Goal: Information Seeking & Learning: Learn about a topic

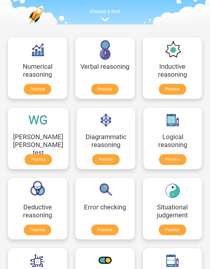
scroll to position [27, 0]
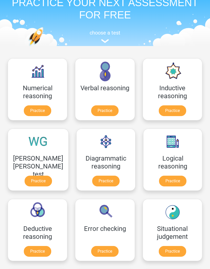
click at [111, 113] on link "Practice" at bounding box center [104, 110] width 27 height 11
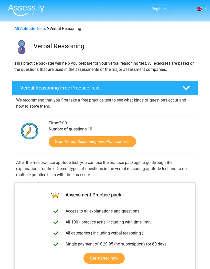
click at [126, 141] on link "Start Verbal Reasoning Free Practice Test" at bounding box center [92, 141] width 87 height 11
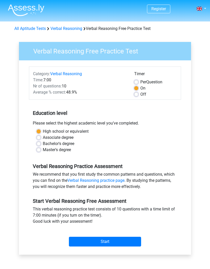
click at [120, 242] on input "Start" at bounding box center [105, 242] width 72 height 10
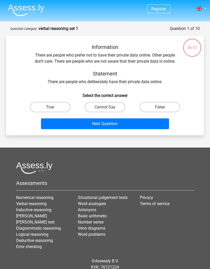
click at [162, 105] on label "False" at bounding box center [159, 107] width 40 height 10
click at [162, 107] on input "False" at bounding box center [161, 108] width 3 height 3
radio input "true"
click at [134, 122] on button "Next Question" at bounding box center [105, 123] width 128 height 11
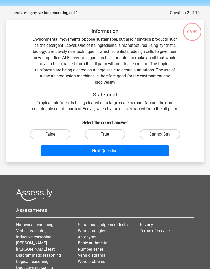
scroll to position [11, 0]
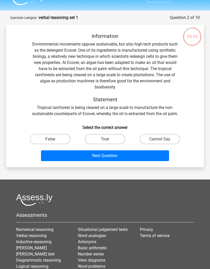
click at [57, 141] on label "False" at bounding box center [50, 139] width 40 height 10
click at [53, 141] on input "False" at bounding box center [51, 140] width 3 height 3
radio input "true"
click at [107, 157] on button "Next Question" at bounding box center [105, 155] width 128 height 11
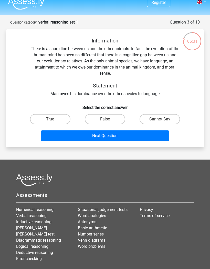
scroll to position [4, 0]
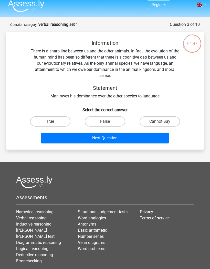
click at [60, 123] on label "True" at bounding box center [50, 121] width 40 height 10
click at [53, 123] on input "True" at bounding box center [51, 122] width 3 height 3
radio input "true"
click at [109, 138] on button "Next Question" at bounding box center [105, 138] width 128 height 11
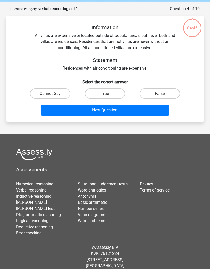
scroll to position [0, 0]
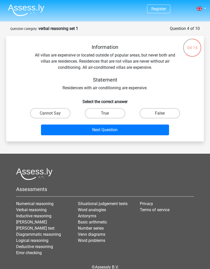
click at [60, 113] on label "Cannot Say" at bounding box center [50, 113] width 40 height 10
click at [53, 113] on input "Cannot Say" at bounding box center [51, 114] width 3 height 3
radio input "true"
click at [90, 130] on button "Next Question" at bounding box center [105, 130] width 128 height 11
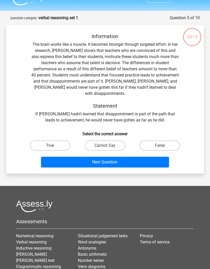
scroll to position [8, 0]
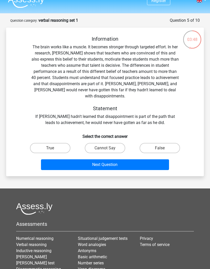
click at [108, 148] on input "Cannot Say" at bounding box center [106, 149] width 3 height 3
radio input "true"
click at [115, 160] on button "Next Question" at bounding box center [105, 164] width 128 height 11
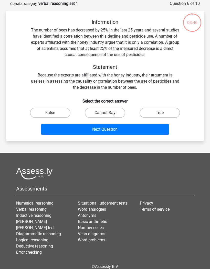
scroll to position [26, 0]
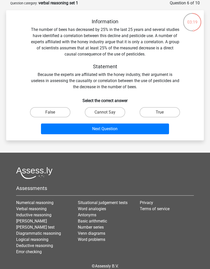
click at [58, 113] on label "False" at bounding box center [50, 112] width 40 height 10
click at [53, 113] on input "False" at bounding box center [51, 113] width 3 height 3
radio input "true"
click at [78, 132] on button "Next Question" at bounding box center [105, 128] width 128 height 11
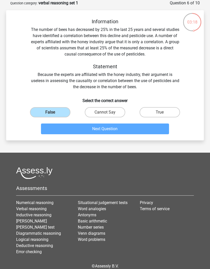
scroll to position [18, 0]
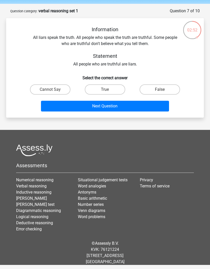
click at [162, 88] on label "False" at bounding box center [159, 89] width 40 height 10
click at [162, 89] on input "False" at bounding box center [161, 90] width 3 height 3
radio input "true"
click at [120, 105] on button "Next Question" at bounding box center [105, 106] width 128 height 11
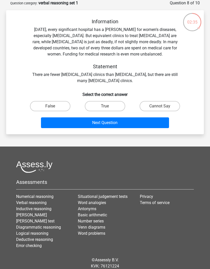
scroll to position [18, 0]
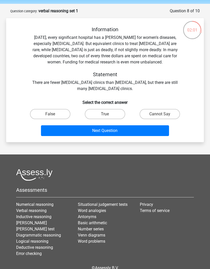
click at [166, 115] on label "Cannot Say" at bounding box center [159, 114] width 40 height 10
click at [163, 115] on input "Cannot Say" at bounding box center [161, 115] width 3 height 3
radio input "true"
click at [145, 130] on button "Next Question" at bounding box center [105, 130] width 128 height 11
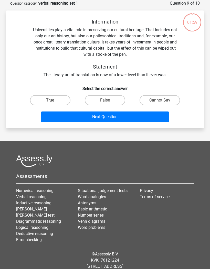
scroll to position [26, 0]
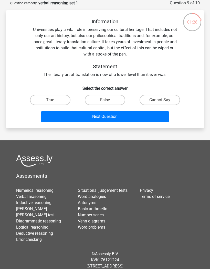
click at [169, 100] on label "Cannot Say" at bounding box center [159, 100] width 40 height 10
click at [163, 100] on input "Cannot Say" at bounding box center [161, 101] width 3 height 3
radio input "true"
click at [125, 120] on button "Next Question" at bounding box center [105, 116] width 128 height 11
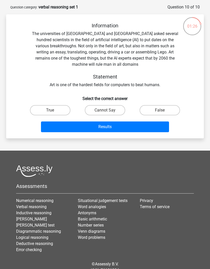
scroll to position [22, 0]
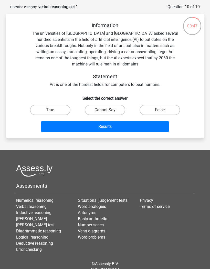
click at [115, 107] on label "Cannot Say" at bounding box center [105, 110] width 40 height 10
click at [108, 110] on input "Cannot Say" at bounding box center [106, 111] width 3 height 3
radio input "true"
click at [112, 122] on button "Results" at bounding box center [105, 126] width 128 height 11
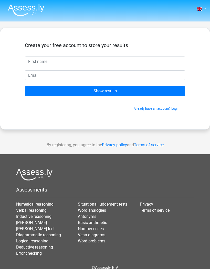
click at [139, 61] on input "text" at bounding box center [105, 62] width 160 height 10
click at [135, 59] on input "text" at bounding box center [105, 62] width 160 height 10
type input "Enaefe"
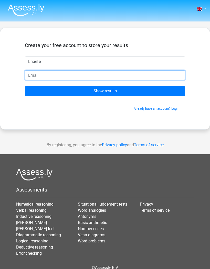
click at [144, 77] on input "email" at bounding box center [105, 75] width 160 height 10
type input "[EMAIL_ADDRESS][DOMAIN_NAME]"
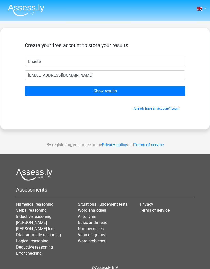
click at [122, 89] on input "Show results" at bounding box center [105, 91] width 160 height 10
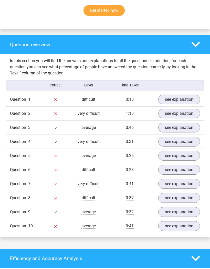
scroll to position [351, 0]
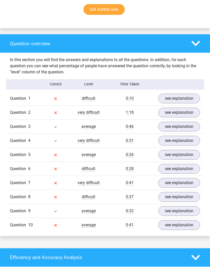
click at [176, 100] on link "see explanation" at bounding box center [179, 99] width 42 height 10
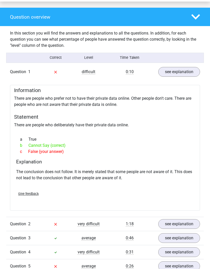
scroll to position [378, 0]
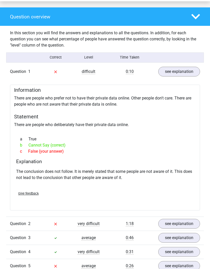
click at [180, 69] on link "see explanation" at bounding box center [179, 72] width 42 height 10
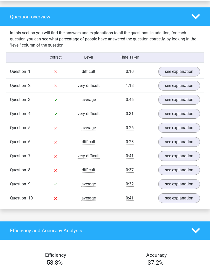
click at [184, 86] on link "see explanation" at bounding box center [179, 86] width 42 height 10
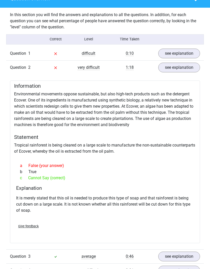
scroll to position [399, 0]
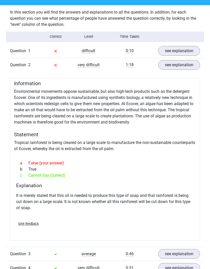
click at [171, 62] on link "see explanation" at bounding box center [179, 65] width 42 height 10
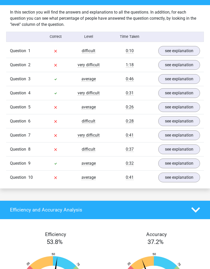
click at [177, 107] on link "see explanation" at bounding box center [179, 107] width 42 height 10
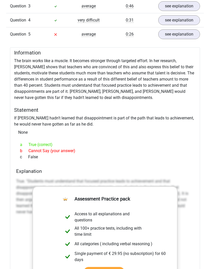
scroll to position [465, 0]
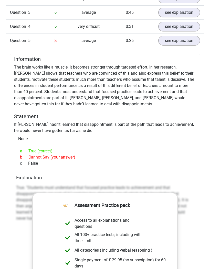
click at [166, 41] on link "see explanation" at bounding box center [179, 41] width 42 height 10
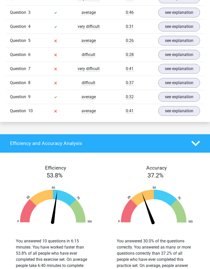
click at [174, 52] on link "see explanation" at bounding box center [179, 55] width 42 height 10
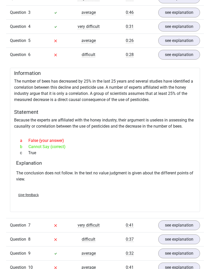
click at [88, 104] on div "Information The number of bees has decreased by 25% in the last 25 years and se…" at bounding box center [105, 140] width 190 height 144
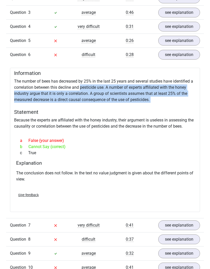
click at [87, 133] on div at bounding box center [105, 131] width 182 height 4
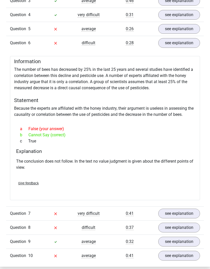
scroll to position [478, 0]
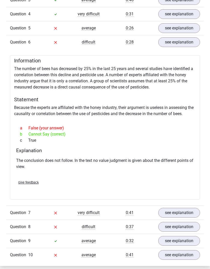
click at [170, 44] on link "see explanation" at bounding box center [179, 42] width 42 height 10
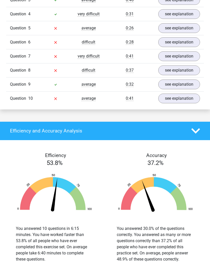
click at [169, 56] on link "see explanation" at bounding box center [179, 56] width 42 height 10
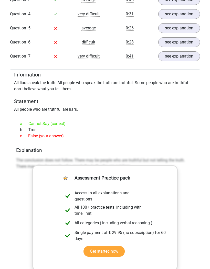
click at [167, 57] on link "see explanation" at bounding box center [179, 56] width 42 height 10
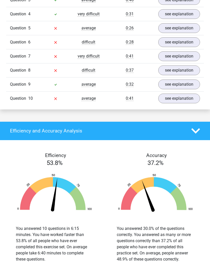
click at [164, 71] on link "see explanation" at bounding box center [179, 70] width 42 height 10
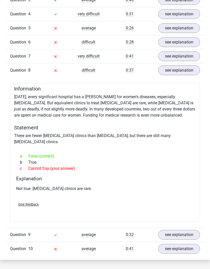
click at [180, 70] on link "see explanation" at bounding box center [179, 70] width 42 height 10
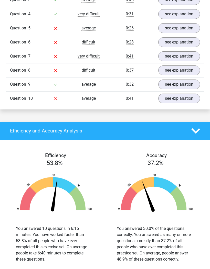
click at [177, 98] on link "see explanation" at bounding box center [179, 99] width 42 height 10
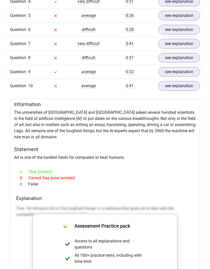
scroll to position [491, 0]
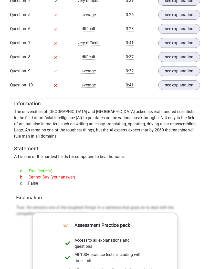
click at [176, 83] on link "see explanation" at bounding box center [179, 85] width 42 height 10
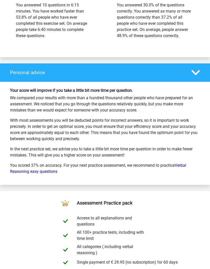
scroll to position [724, 0]
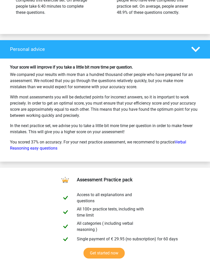
click at [184, 142] on link "Verbal Reasoning easy questions" at bounding box center [98, 145] width 176 height 11
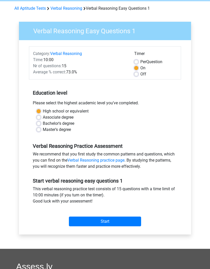
scroll to position [20, 0]
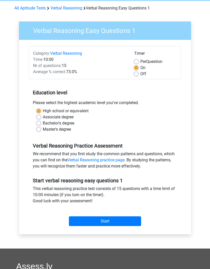
click at [118, 220] on input "Start" at bounding box center [105, 221] width 72 height 10
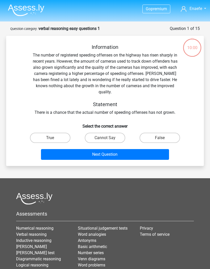
scroll to position [1, 0]
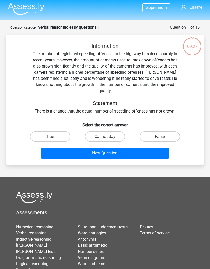
click at [113, 131] on label "Cannot Say" at bounding box center [105, 136] width 40 height 10
click at [108, 137] on input "Cannot Say" at bounding box center [106, 138] width 3 height 3
radio input "true"
click at [116, 148] on button "Next Question" at bounding box center [105, 153] width 128 height 11
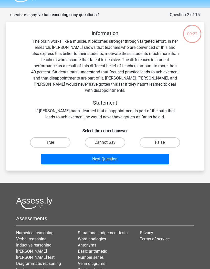
scroll to position [14, 0]
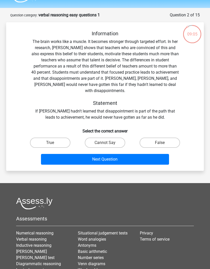
click at [99, 136] on div "Cannot Say" at bounding box center [104, 143] width 55 height 14
click at [93, 138] on label "Cannot Say" at bounding box center [105, 143] width 40 height 10
click at [105, 143] on input "Cannot Say" at bounding box center [106, 144] width 3 height 3
radio input "true"
click at [137, 154] on button "Next Question" at bounding box center [105, 159] width 128 height 11
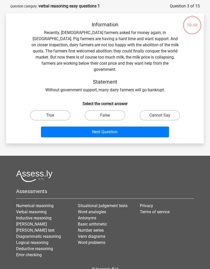
scroll to position [26, 0]
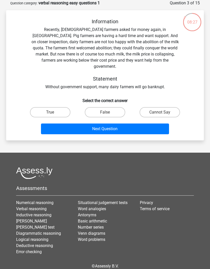
click at [117, 107] on label "False" at bounding box center [105, 112] width 40 height 10
click at [108, 112] on input "False" at bounding box center [106, 113] width 3 height 3
radio input "true"
click at [119, 123] on button "Next Question" at bounding box center [105, 128] width 128 height 11
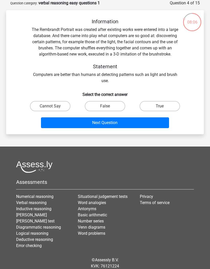
click at [151, 105] on label "True" at bounding box center [159, 106] width 40 height 10
click at [160, 106] on input "True" at bounding box center [161, 107] width 3 height 3
radio input "true"
click at [55, 107] on label "Cannot Say" at bounding box center [50, 106] width 40 height 10
click at [53, 107] on input "Cannot Say" at bounding box center [51, 107] width 3 height 3
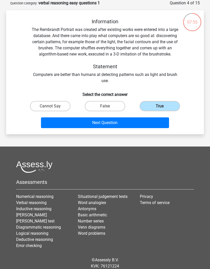
radio input "true"
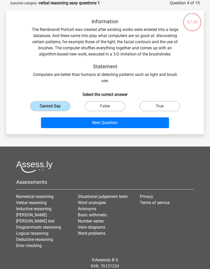
click at [84, 128] on button "Next Question" at bounding box center [105, 122] width 128 height 11
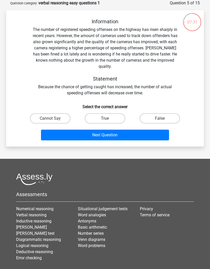
click at [152, 113] on label "False" at bounding box center [159, 118] width 40 height 10
click at [160, 118] on input "False" at bounding box center [161, 119] width 3 height 3
radio input "true"
click at [63, 114] on label "Cannot Say" at bounding box center [50, 118] width 40 height 10
click at [53, 118] on input "Cannot Say" at bounding box center [51, 119] width 3 height 3
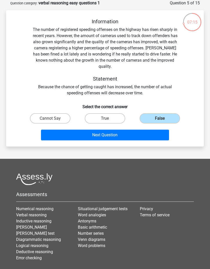
radio input "true"
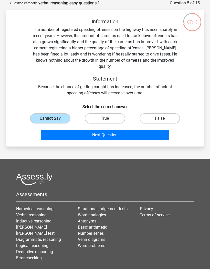
click at [122, 133] on button "Next Question" at bounding box center [105, 135] width 128 height 11
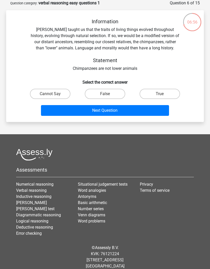
click at [148, 95] on label "True" at bounding box center [159, 94] width 40 height 10
click at [160, 95] on input "True" at bounding box center [161, 95] width 3 height 3
radio input "true"
click at [109, 112] on button "Next Question" at bounding box center [105, 110] width 128 height 11
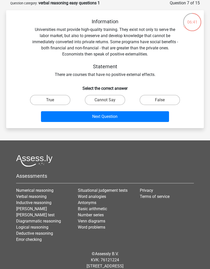
click at [150, 102] on label "False" at bounding box center [159, 100] width 40 height 10
click at [160, 102] on input "False" at bounding box center [161, 101] width 3 height 3
radio input "true"
click at [127, 116] on button "Next Question" at bounding box center [105, 116] width 128 height 11
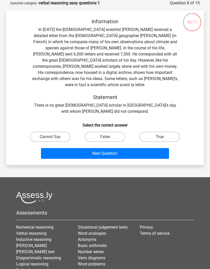
click at [155, 133] on label "True" at bounding box center [159, 137] width 40 height 10
click at [160, 137] on input "True" at bounding box center [161, 138] width 3 height 3
radio input "true"
click at [132, 148] on button "Next Question" at bounding box center [105, 153] width 128 height 11
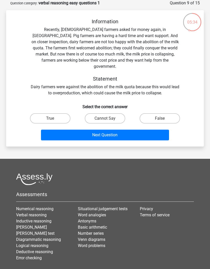
click at [62, 113] on label "True" at bounding box center [50, 118] width 40 height 10
click at [53, 118] on input "True" at bounding box center [51, 119] width 3 height 3
radio input "true"
click at [106, 130] on button "Next Question" at bounding box center [105, 135] width 128 height 11
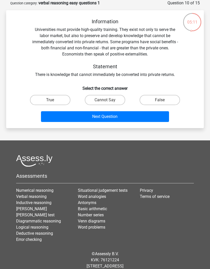
click at [61, 101] on label "True" at bounding box center [50, 100] width 40 height 10
click at [53, 101] on input "True" at bounding box center [51, 101] width 3 height 3
radio input "true"
click at [93, 119] on button "Next Question" at bounding box center [105, 116] width 128 height 11
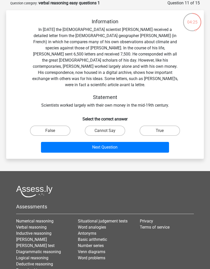
click at [112, 126] on label "Cannot Say" at bounding box center [105, 131] width 40 height 10
click at [108, 131] on input "Cannot Say" at bounding box center [106, 132] width 3 height 3
radio input "true"
click at [110, 142] on button "Next Question" at bounding box center [105, 147] width 128 height 11
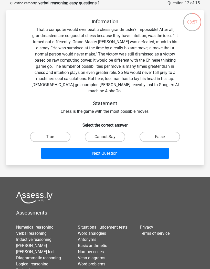
click at [114, 132] on label "Cannot Say" at bounding box center [105, 137] width 40 height 10
click at [108, 137] on input "Cannot Say" at bounding box center [106, 138] width 3 height 3
radio input "true"
click at [152, 132] on label "False" at bounding box center [159, 137] width 40 height 10
click at [160, 137] on input "False" at bounding box center [161, 138] width 3 height 3
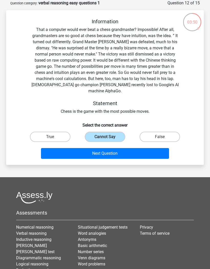
radio input "true"
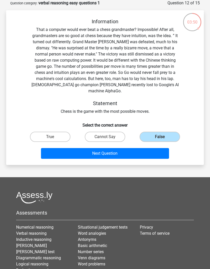
click at [139, 148] on button "Next Question" at bounding box center [105, 153] width 128 height 11
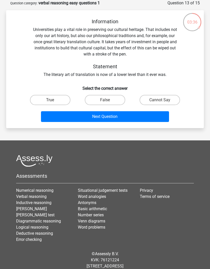
click at [160, 101] on label "Cannot Say" at bounding box center [159, 100] width 40 height 10
click at [160, 101] on input "Cannot Say" at bounding box center [161, 101] width 3 height 3
radio input "true"
click at [149, 117] on button "Next Question" at bounding box center [105, 116] width 128 height 11
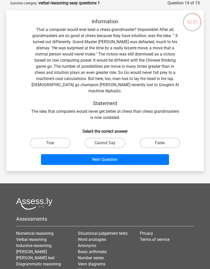
click at [118, 138] on label "Cannot Say" at bounding box center [105, 143] width 40 height 10
click at [108, 143] on input "Cannot Say" at bounding box center [106, 144] width 3 height 3
radio input "true"
click at [129, 154] on button "Next Question" at bounding box center [105, 159] width 128 height 11
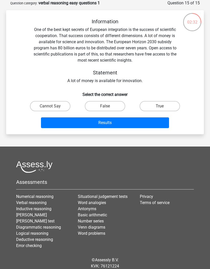
click at [83, 37] on div "Information One of the best kept secrets of European integration is the success…" at bounding box center [104, 50] width 181 height 65
click at [149, 107] on label "True" at bounding box center [159, 106] width 40 height 10
click at [160, 107] on input "True" at bounding box center [161, 107] width 3 height 3
radio input "true"
click at [131, 122] on button "Results" at bounding box center [105, 122] width 128 height 11
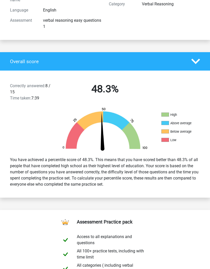
scroll to position [83, 0]
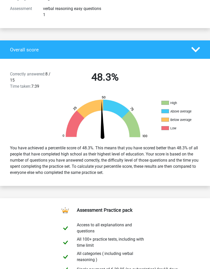
click at [144, 177] on div "You have achieved a percentile score of 48.3%. This means that you have scored …" at bounding box center [104, 160] width 197 height 35
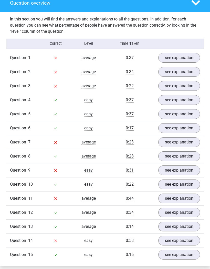
scroll to position [398, 0]
click at [179, 59] on link "see explanation" at bounding box center [179, 58] width 42 height 10
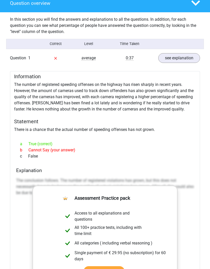
scroll to position [397, 0]
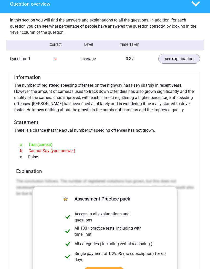
click at [176, 59] on link "see explanation" at bounding box center [179, 59] width 42 height 10
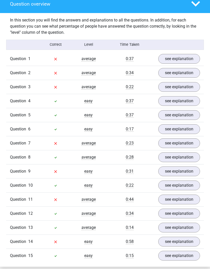
click at [181, 59] on link "see explanation" at bounding box center [179, 59] width 42 height 10
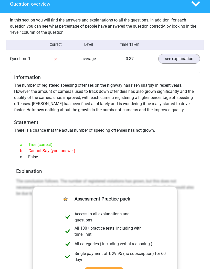
click at [178, 58] on link "see explanation" at bounding box center [179, 59] width 42 height 10
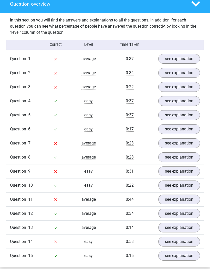
click at [178, 74] on link "see explanation" at bounding box center [179, 73] width 42 height 10
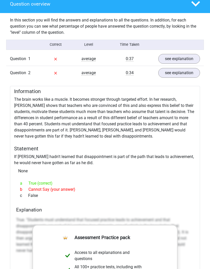
click at [172, 74] on link "see explanation" at bounding box center [179, 73] width 42 height 10
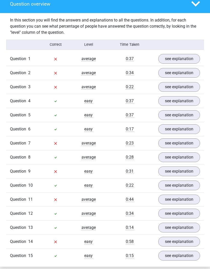
click at [167, 91] on link "see explanation" at bounding box center [179, 87] width 42 height 10
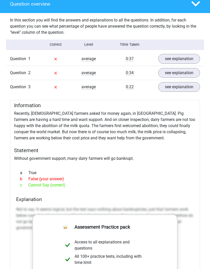
click at [169, 83] on link "see explanation" at bounding box center [179, 87] width 42 height 10
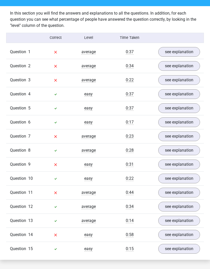
scroll to position [413, 0]
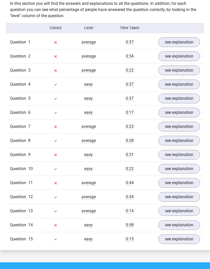
click at [181, 96] on link "see explanation" at bounding box center [179, 99] width 42 height 10
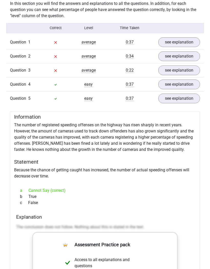
click at [175, 99] on link "see explanation" at bounding box center [179, 99] width 42 height 10
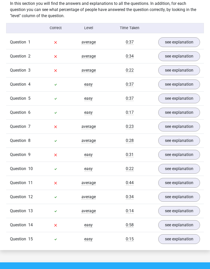
click at [174, 115] on link "see explanation" at bounding box center [179, 113] width 42 height 10
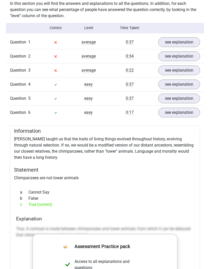
click at [174, 115] on link "see explanation" at bounding box center [179, 113] width 42 height 10
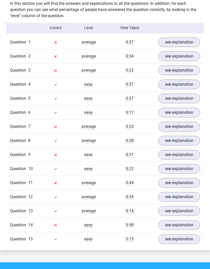
click at [174, 137] on link "see explanation" at bounding box center [179, 141] width 42 height 10
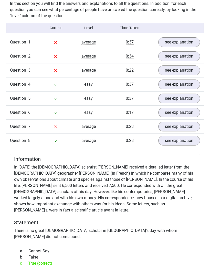
click at [174, 140] on link "see explanation" at bounding box center [179, 141] width 42 height 10
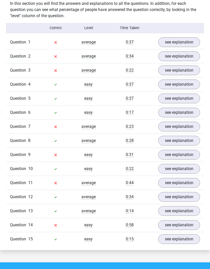
click at [173, 127] on link "see explanation" at bounding box center [179, 127] width 42 height 10
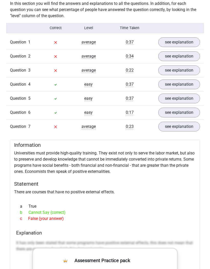
click at [175, 129] on link "see explanation" at bounding box center [179, 127] width 42 height 10
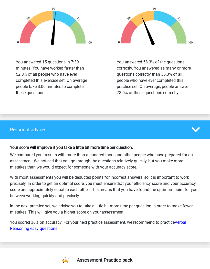
scroll to position [724, 0]
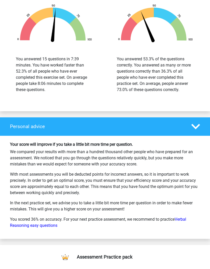
click at [184, 218] on link "Verbal Reasoning easy questions" at bounding box center [98, 222] width 176 height 11
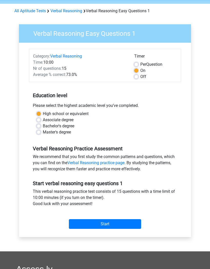
scroll to position [18, 0]
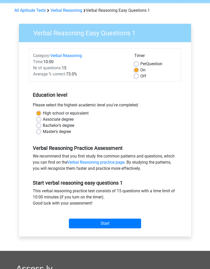
click at [72, 55] on link "Verbal Reasoning" at bounding box center [66, 55] width 32 height 5
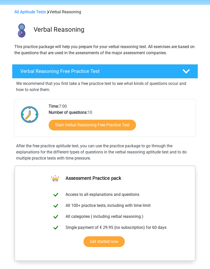
scroll to position [18, 0]
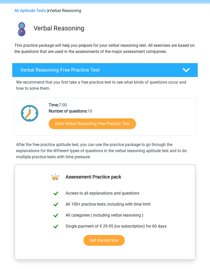
click at [186, 72] on polygon at bounding box center [185, 70] width 7 height 4
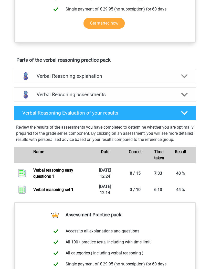
scroll to position [142, 0]
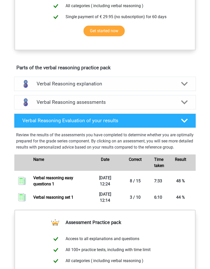
click at [182, 85] on icon at bounding box center [184, 84] width 7 height 7
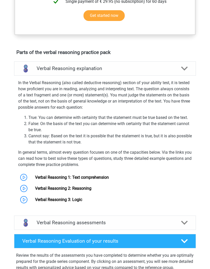
scroll to position [161, 0]
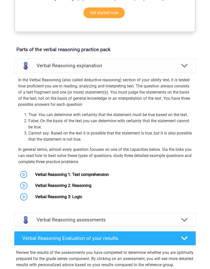
click at [35, 175] on link "Verbal Reasoning 1: Text comprehension" at bounding box center [72, 174] width 74 height 5
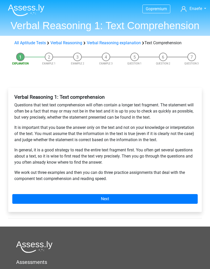
click at [117, 201] on link "Next" at bounding box center [104, 199] width 185 height 10
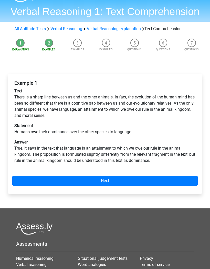
scroll to position [14, 0]
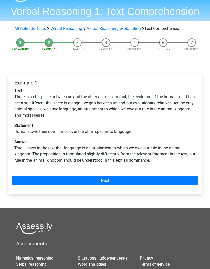
click at [115, 181] on link "Next" at bounding box center [104, 181] width 185 height 10
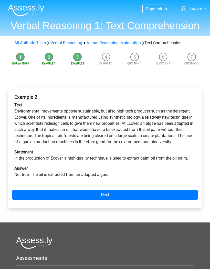
click at [105, 197] on link "Next" at bounding box center [104, 195] width 185 height 10
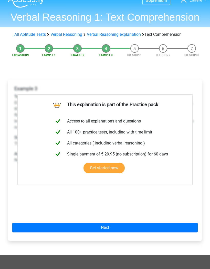
scroll to position [15, 0]
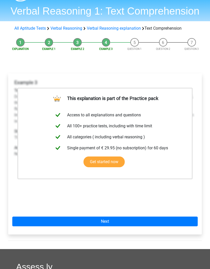
click at [116, 223] on link "Next" at bounding box center [104, 222] width 185 height 10
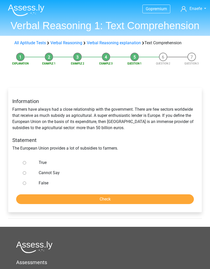
click at [131, 147] on div "Information Farmers have always had a close relationship with the government. T…" at bounding box center [104, 124] width 193 height 61
click at [44, 163] on label "True" at bounding box center [112, 163] width 146 height 6
click at [26, 163] on input "True" at bounding box center [24, 162] width 3 height 3
radio input "true"
click at [85, 201] on input "Check" at bounding box center [104, 199] width 177 height 10
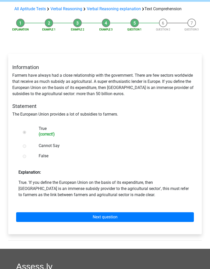
scroll to position [36, 0]
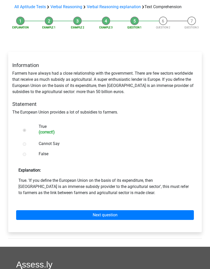
click at [106, 215] on link "Next question" at bounding box center [104, 215] width 177 height 10
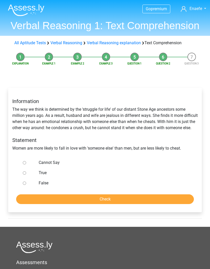
click at [41, 186] on label "False" at bounding box center [112, 183] width 146 height 6
click at [26, 185] on input "False" at bounding box center [24, 183] width 3 height 3
radio input "true"
click at [105, 204] on input "Check" at bounding box center [104, 199] width 177 height 10
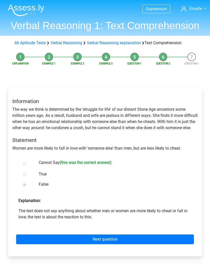
click at [25, 168] on div at bounding box center [28, 163] width 14 height 10
click at [28, 168] on div at bounding box center [28, 163] width 14 height 10
click at [102, 243] on link "Next question" at bounding box center [104, 239] width 177 height 10
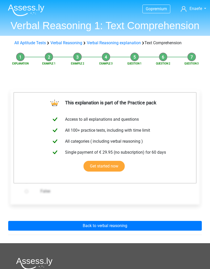
click at [111, 224] on link "Back to verbal reasoning" at bounding box center [104, 226] width 193 height 10
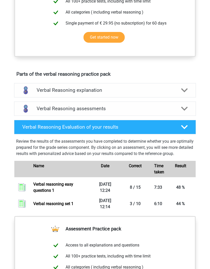
scroll to position [223, 0]
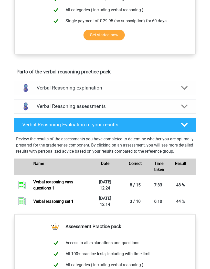
click at [172, 93] on div "Verbal Reasoning explanation" at bounding box center [105, 88] width 182 height 14
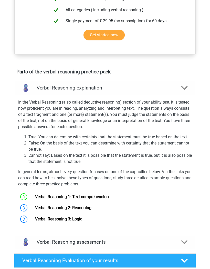
click at [84, 210] on link "Verbal Reasoning 2: Reasoning" at bounding box center [63, 207] width 56 height 5
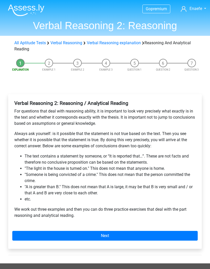
click at [116, 238] on link "Next" at bounding box center [104, 236] width 185 height 10
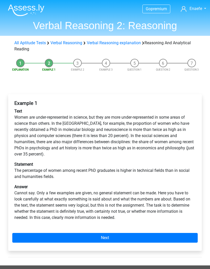
click at [113, 239] on link "Next" at bounding box center [104, 238] width 185 height 10
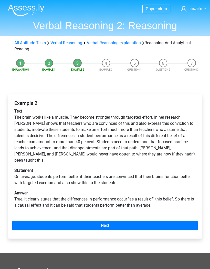
click at [150, 167] on p "Statement On average, students perform better if their teachers are convinced t…" at bounding box center [104, 176] width 181 height 18
click at [117, 221] on link "Next" at bounding box center [104, 226] width 185 height 10
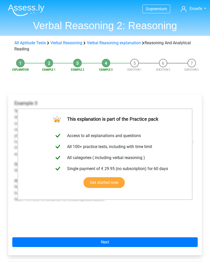
click at [136, 241] on link "Next" at bounding box center [104, 242] width 185 height 10
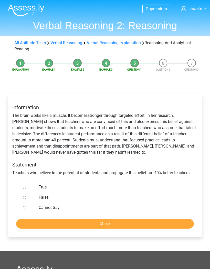
click at [152, 133] on div "Information The brain works like a muscle. It becomesstronger through targeted …" at bounding box center [104, 140] width 193 height 80
click at [49, 190] on label "True" at bounding box center [112, 187] width 146 height 6
click at [26, 189] on input "True" at bounding box center [24, 187] width 3 height 3
radio input "true"
click at [43, 199] on label "False" at bounding box center [112, 197] width 146 height 6
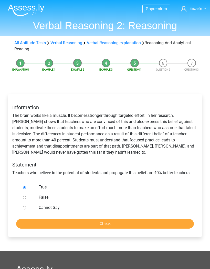
click at [26, 199] on input "False" at bounding box center [24, 197] width 3 height 3
radio input "true"
click at [109, 220] on input "Check" at bounding box center [104, 224] width 177 height 10
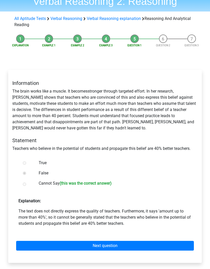
scroll to position [25, 0]
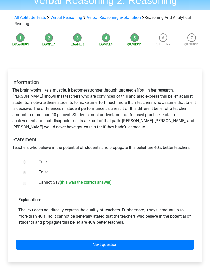
click at [138, 214] on p "The text does not directly express the quality of teachers. Furthermore, it say…" at bounding box center [104, 216] width 173 height 18
click at [56, 247] on link "Next question" at bounding box center [104, 245] width 177 height 10
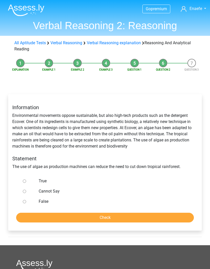
scroll to position [0, 0]
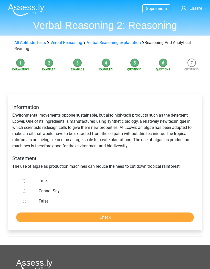
click at [26, 192] on input "Cannot Say" at bounding box center [24, 190] width 3 height 3
radio input "true"
click at [70, 213] on input "Check" at bounding box center [104, 217] width 177 height 10
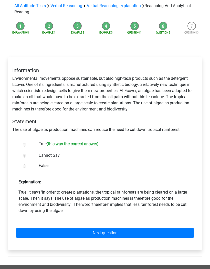
scroll to position [39, 0]
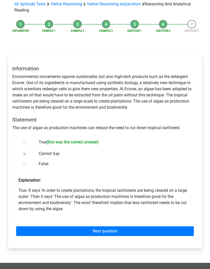
click at [113, 230] on link "Next question" at bounding box center [104, 231] width 177 height 10
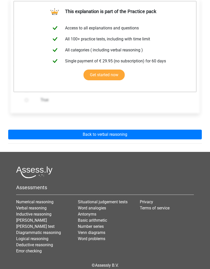
scroll to position [97, 0]
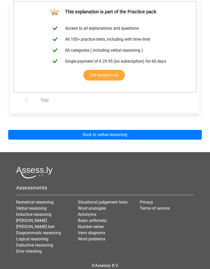
click at [127, 136] on link "Back to verbal reasoning" at bounding box center [104, 135] width 193 height 10
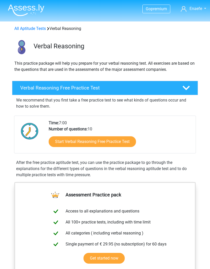
click at [187, 89] on icon at bounding box center [185, 87] width 7 height 7
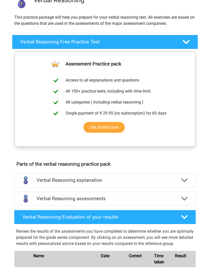
scroll to position [82, 0]
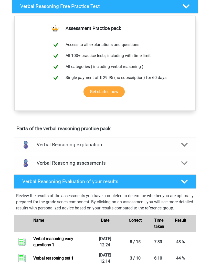
click at [188, 163] on div at bounding box center [184, 163] width 14 height 7
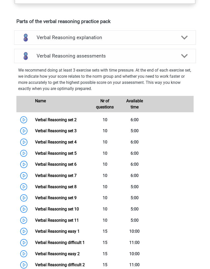
scroll to position [188, 0]
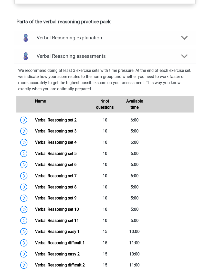
click at [70, 120] on link "Verbal Reasoning set 2" at bounding box center [55, 120] width 41 height 5
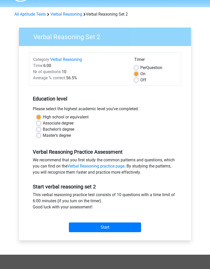
scroll to position [15, 0]
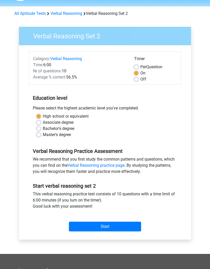
click at [119, 227] on input "Start" at bounding box center [105, 227] width 72 height 10
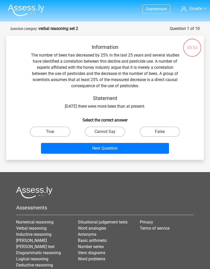
click at [162, 59] on div "Information The number of bees has decreased by 25% in the last 25 years and se…" at bounding box center [104, 76] width 181 height 65
click at [106, 131] on label "Cannot Say" at bounding box center [105, 132] width 40 height 10
click at [106, 132] on input "Cannot Say" at bounding box center [106, 133] width 3 height 3
radio input "true"
click at [109, 150] on button "Next Question" at bounding box center [105, 148] width 128 height 11
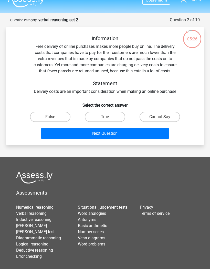
scroll to position [8, 0]
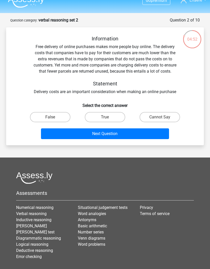
click at [113, 118] on label "True" at bounding box center [105, 117] width 40 height 10
click at [108, 118] on input "True" at bounding box center [106, 118] width 3 height 3
radio input "true"
click at [125, 137] on button "Next Question" at bounding box center [105, 133] width 128 height 11
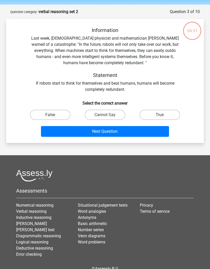
scroll to position [16, 0]
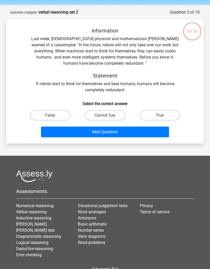
click at [152, 119] on label "True" at bounding box center [159, 115] width 40 height 10
click at [160, 119] on input "True" at bounding box center [161, 116] width 3 height 3
radio input "true"
click at [134, 132] on button "Next Question" at bounding box center [105, 132] width 128 height 11
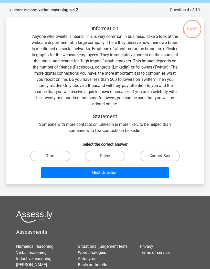
scroll to position [18, 0]
click at [104, 160] on label "False" at bounding box center [105, 156] width 40 height 10
click at [105, 160] on input "False" at bounding box center [106, 157] width 3 height 3
radio input "true"
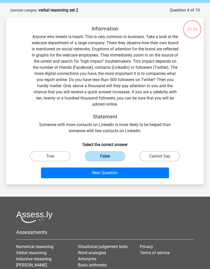
click at [120, 174] on button "Next Question" at bounding box center [105, 172] width 128 height 11
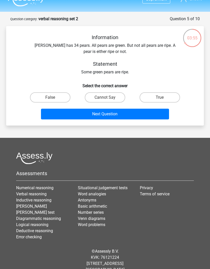
scroll to position [10, 0]
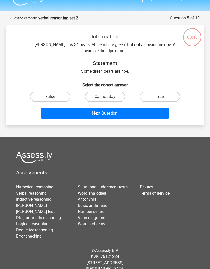
click at [163, 100] on input "True" at bounding box center [161, 98] width 3 height 3
radio input "true"
click at [154, 114] on button "Next Question" at bounding box center [105, 113] width 128 height 11
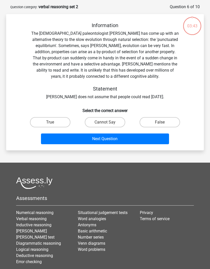
scroll to position [26, 0]
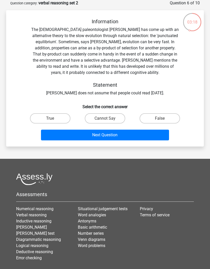
click at [55, 119] on label "True" at bounding box center [50, 118] width 40 height 10
click at [53, 119] on input "True" at bounding box center [51, 119] width 3 height 3
radio input "true"
click at [146, 138] on button "Next Question" at bounding box center [105, 135] width 128 height 11
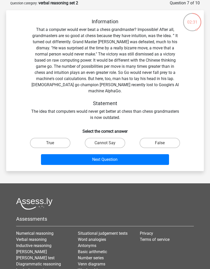
click at [56, 138] on label "True" at bounding box center [50, 143] width 40 height 10
click at [53, 143] on input "True" at bounding box center [51, 144] width 3 height 3
radio input "true"
click at [139, 155] on button "Next Question" at bounding box center [105, 159] width 128 height 11
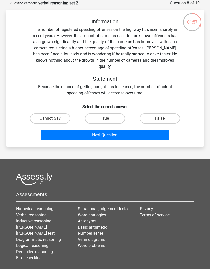
click at [58, 113] on label "Cannot Say" at bounding box center [50, 118] width 40 height 10
click at [53, 118] on input "Cannot Say" at bounding box center [51, 119] width 3 height 3
radio input "true"
click at [107, 118] on input "True" at bounding box center [106, 119] width 3 height 3
radio input "true"
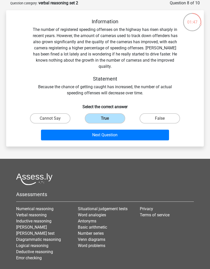
click at [94, 130] on button "Next Question" at bounding box center [105, 135] width 128 height 11
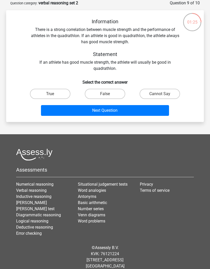
click at [60, 93] on label "True" at bounding box center [50, 94] width 40 height 10
click at [53, 94] on input "True" at bounding box center [51, 95] width 3 height 3
radio input "true"
click at [123, 113] on button "Next Question" at bounding box center [105, 110] width 128 height 11
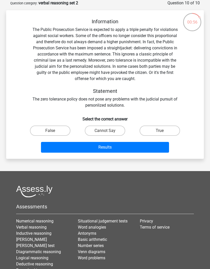
click at [60, 127] on label "False" at bounding box center [50, 131] width 40 height 10
click at [53, 131] on input "False" at bounding box center [51, 132] width 3 height 3
radio input "true"
click at [118, 150] on button "Results" at bounding box center [105, 147] width 128 height 11
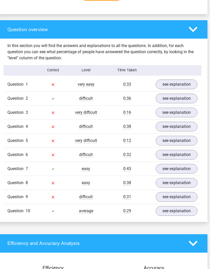
scroll to position [370, 3]
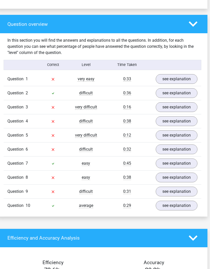
click at [162, 84] on link "see explanation" at bounding box center [176, 79] width 42 height 10
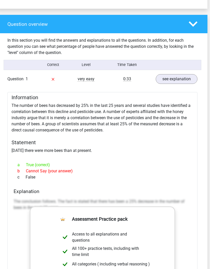
click at [169, 78] on link "see explanation" at bounding box center [176, 79] width 42 height 10
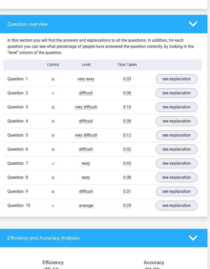
click at [168, 93] on link "see explanation" at bounding box center [176, 93] width 42 height 10
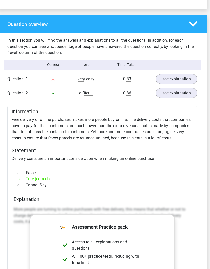
click at [167, 95] on link "see explanation" at bounding box center [176, 93] width 42 height 10
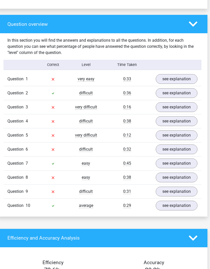
click at [167, 108] on link "see explanation" at bounding box center [176, 107] width 42 height 10
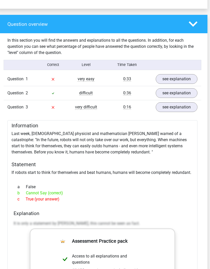
click at [167, 108] on link "see explanation" at bounding box center [176, 107] width 42 height 10
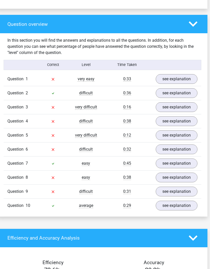
click at [169, 122] on link "see explanation" at bounding box center [176, 121] width 42 height 10
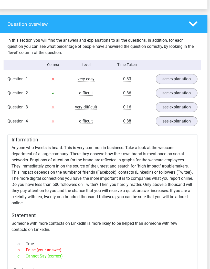
click at [170, 120] on link "see explanation" at bounding box center [176, 121] width 42 height 10
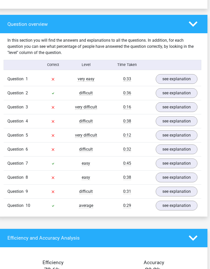
click at [166, 80] on link "see explanation" at bounding box center [176, 79] width 42 height 10
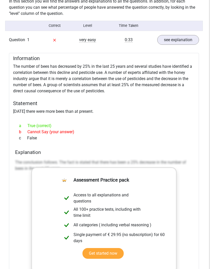
scroll to position [410, 1]
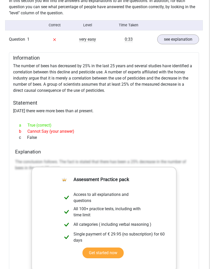
click at [111, 35] on div "Question 1 very easy 0:33 see explanation" at bounding box center [103, 39] width 197 height 14
click at [110, 40] on div "0:33" at bounding box center [128, 39] width 49 height 6
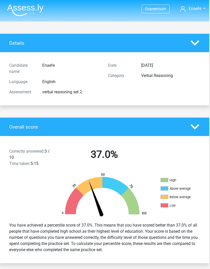
scroll to position [0, 1]
